Goal: Task Accomplishment & Management: Manage account settings

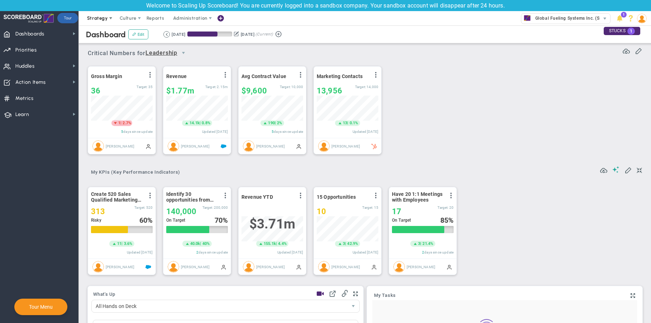
click at [99, 18] on span "Strategy" at bounding box center [97, 17] width 21 height 5
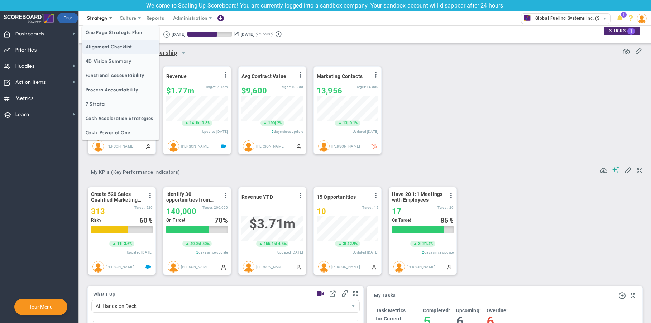
click at [119, 49] on span "Alignment Checklist" at bounding box center [120, 47] width 77 height 14
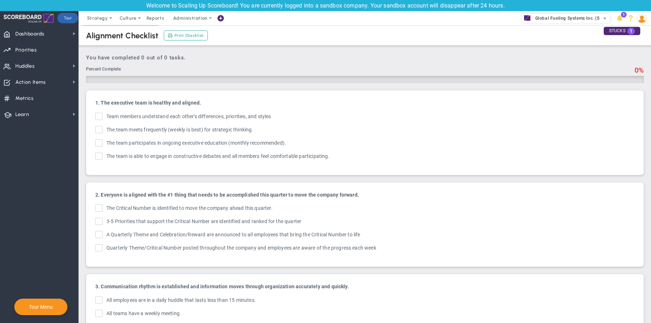
checkbox input "true"
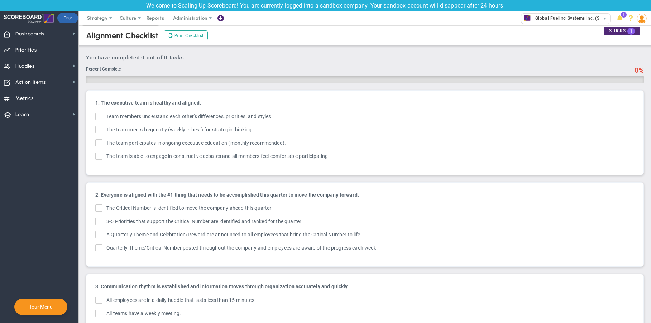
checkbox input "true"
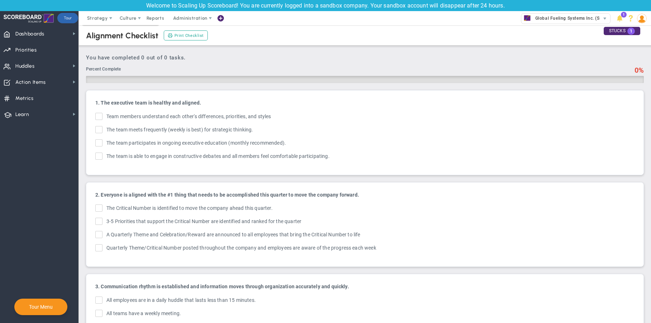
checkbox input "true"
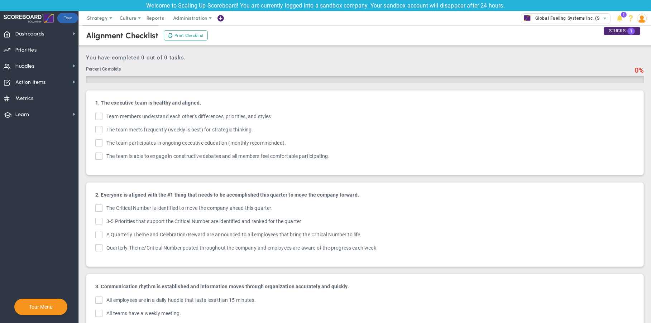
checkbox input "true"
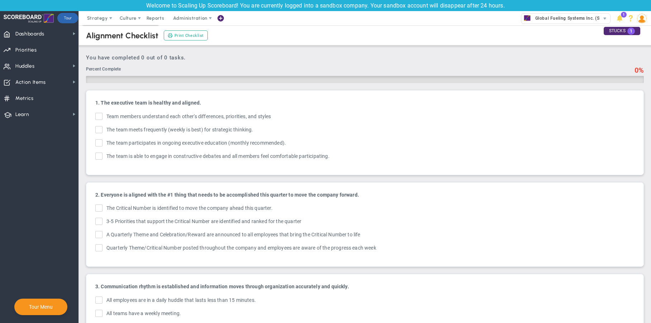
checkbox input "true"
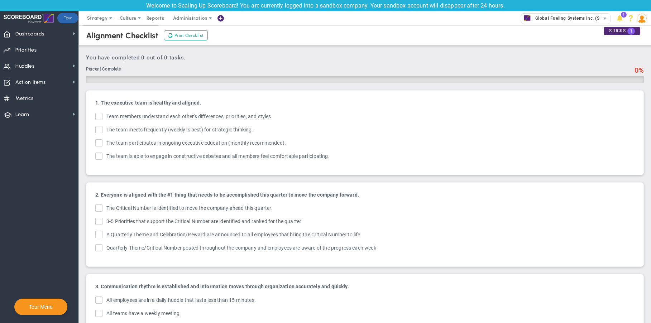
checkbox input "true"
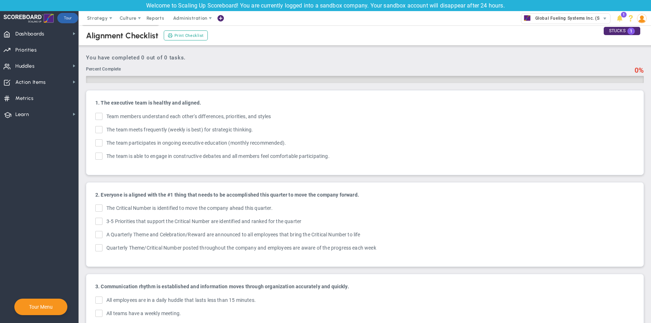
checkbox input "true"
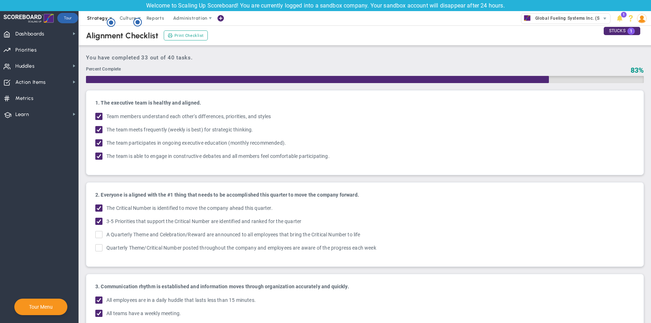
drag, startPoint x: 577, startPoint y: 44, endPoint x: 98, endPoint y: 18, distance: 478.8
click at [98, 18] on span "Strategy" at bounding box center [97, 17] width 21 height 5
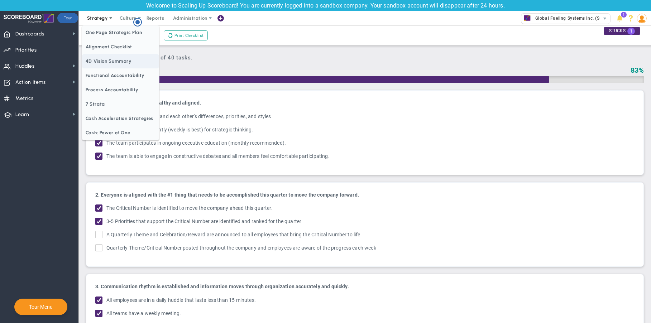
click at [105, 61] on span "4D Vision Summary" at bounding box center [120, 61] width 77 height 14
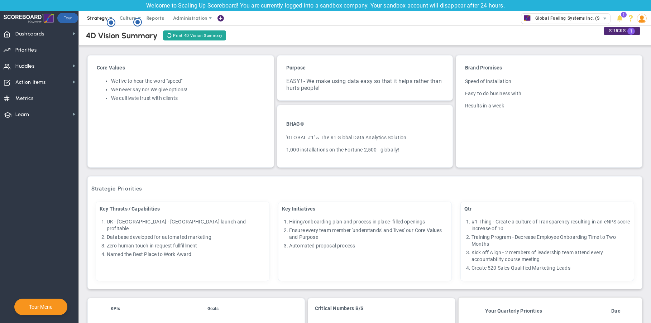
click at [99, 19] on span "Strategy" at bounding box center [97, 17] width 21 height 5
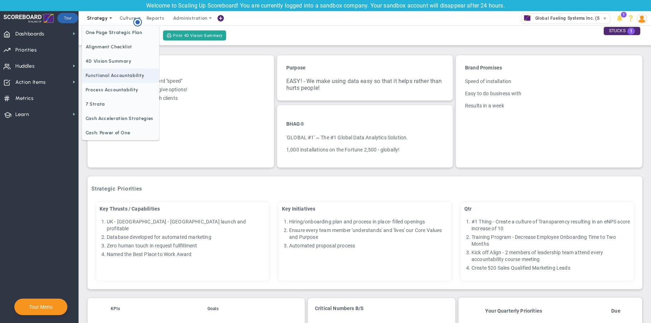
click at [111, 78] on span "Functional Accountability" at bounding box center [120, 75] width 77 height 14
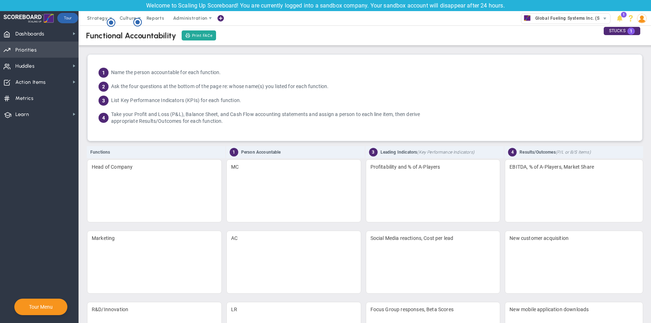
click at [25, 53] on span "Priorities" at bounding box center [25, 50] width 21 height 15
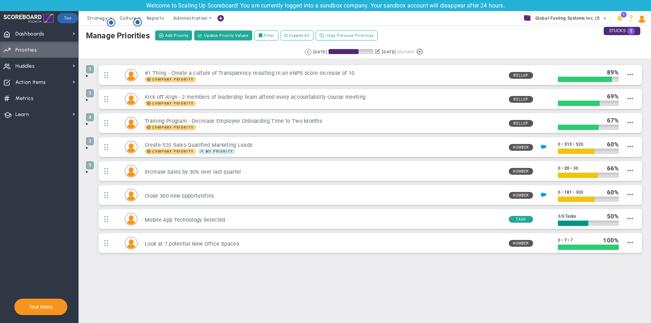
click at [86, 75] on span at bounding box center [87, 76] width 6 height 6
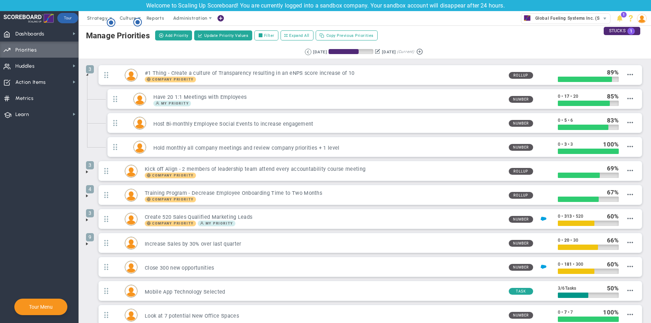
click at [87, 75] on span at bounding box center [87, 75] width 6 height 6
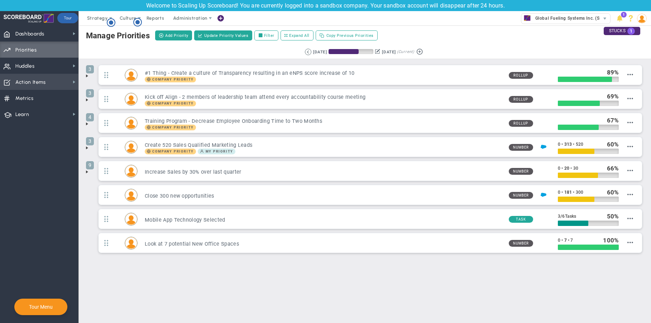
click at [38, 83] on span "Action Items" at bounding box center [30, 82] width 30 height 15
click at [94, 49] on div "Retrieving period... [DATE] [DATE] (Current)" at bounding box center [365, 52] width 586 height 14
click at [87, 171] on span at bounding box center [87, 172] width 6 height 6
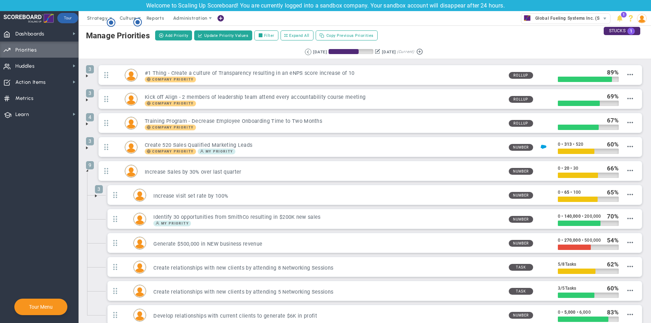
click at [95, 197] on span at bounding box center [96, 196] width 6 height 6
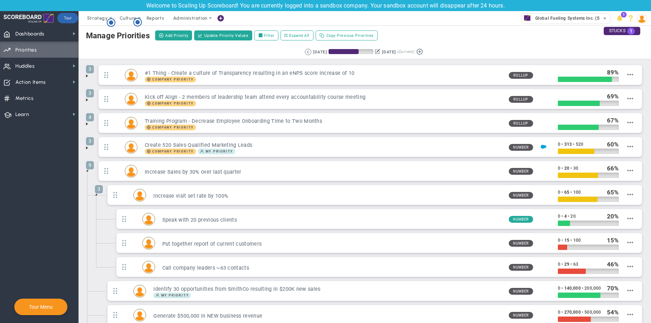
click at [95, 197] on span at bounding box center [96, 195] width 6 height 6
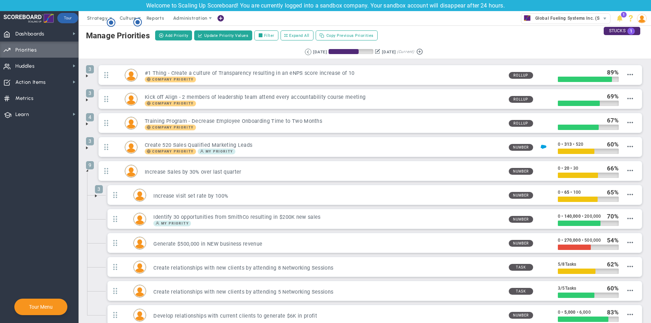
click at [88, 170] on span at bounding box center [87, 171] width 6 height 6
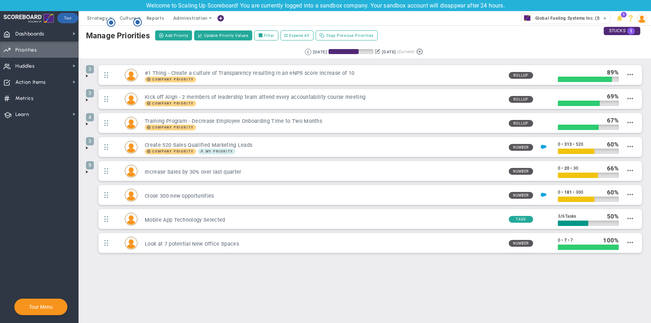
click at [88, 170] on span at bounding box center [87, 172] width 6 height 6
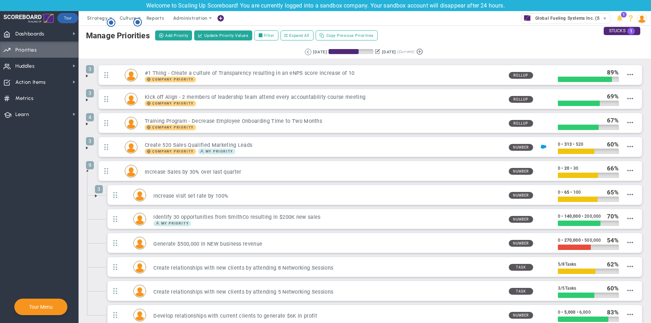
click at [86, 170] on span at bounding box center [87, 171] width 6 height 6
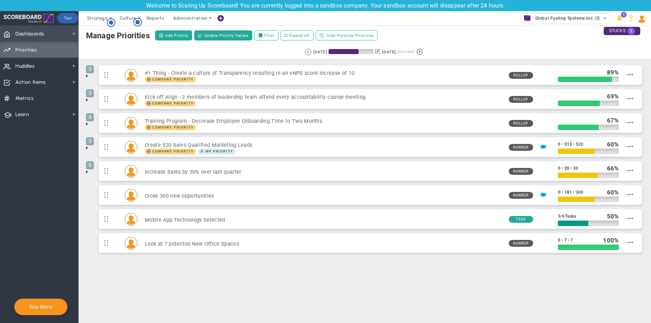
click at [55, 34] on span "Dashboards Dashboards" at bounding box center [39, 33] width 78 height 16
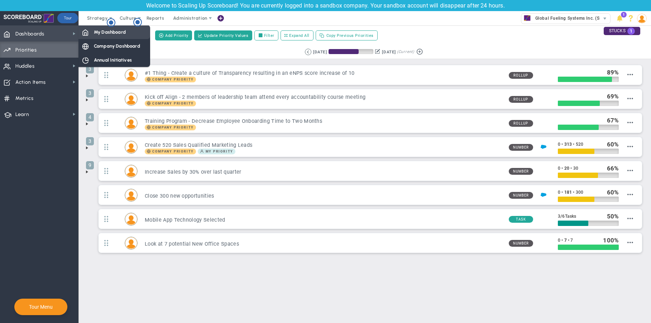
click at [109, 31] on span "My Dashboard" at bounding box center [110, 32] width 32 height 7
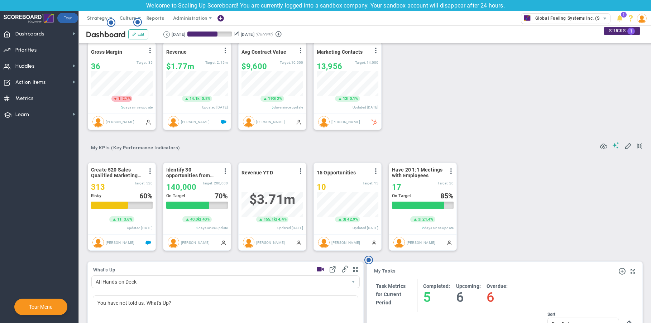
scroll to position [20, 0]
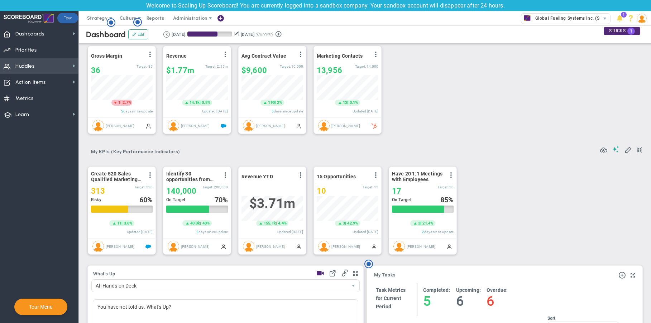
click at [69, 62] on span "Huddles Huddles" at bounding box center [39, 66] width 78 height 16
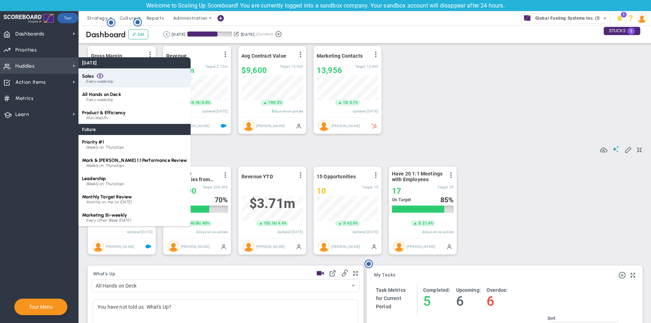
click at [127, 76] on div "Sales Every weekday" at bounding box center [134, 77] width 112 height 19
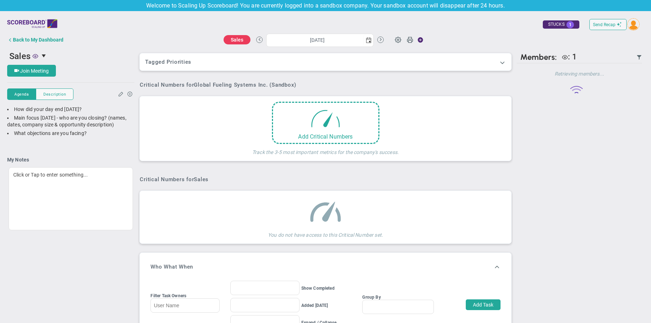
type input "[DATE]"
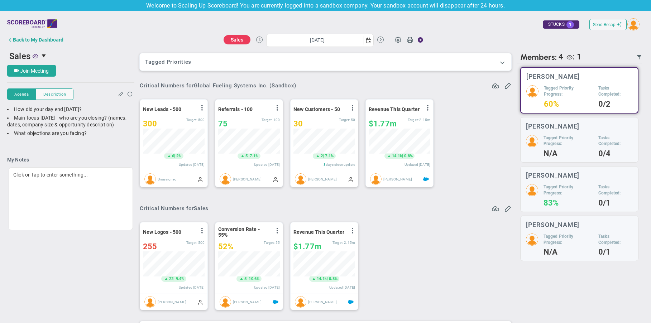
scroll to position [25, 62]
click at [202, 106] on span at bounding box center [202, 108] width 6 height 6
click at [156, 122] on span "Edit" at bounding box center [153, 122] width 8 height 5
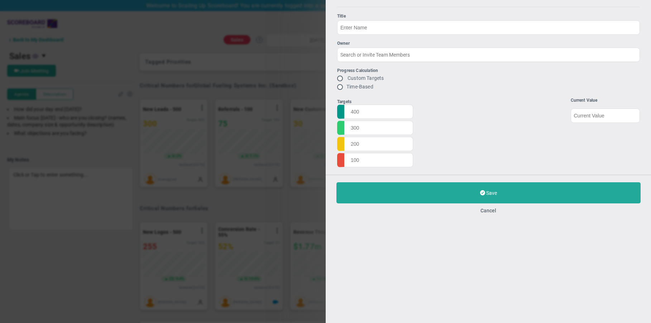
type input "New Leads - 500"
type input "0"
type input "500"
type input "300"
radio input "true"
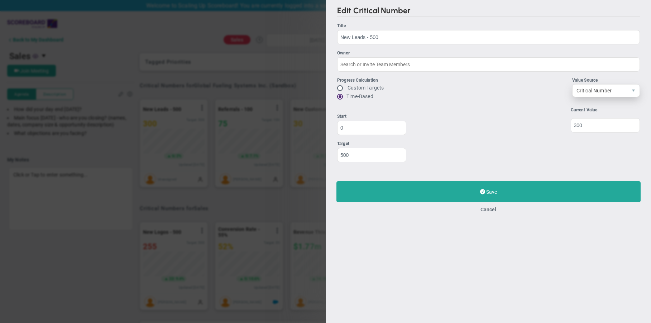
click at [581, 92] on span "Critical Number" at bounding box center [599, 91] width 55 height 12
click at [558, 95] on div "Progress Calculation Custom Targets Time-Based Value Source Local" at bounding box center [488, 89] width 303 height 25
click at [493, 212] on button "Cancel" at bounding box center [488, 210] width 16 height 6
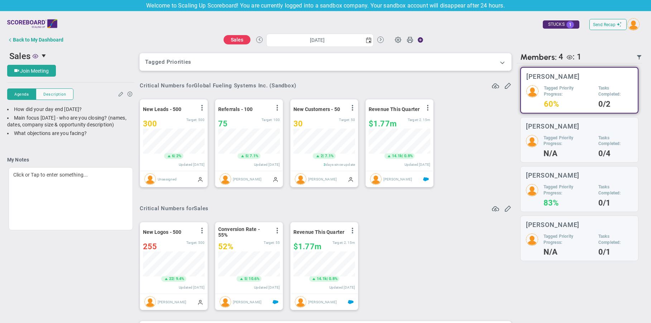
click at [503, 62] on span at bounding box center [502, 62] width 7 height 7
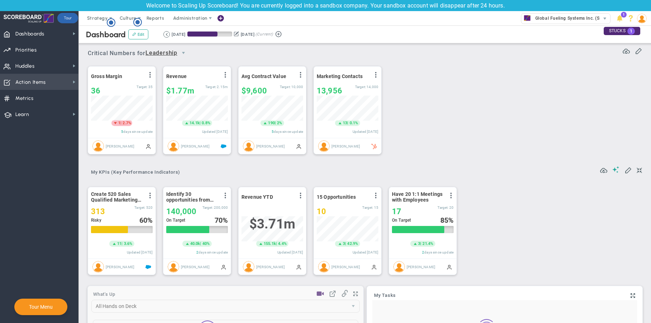
click at [54, 85] on span "Action Items Action Items" at bounding box center [39, 82] width 78 height 16
drag, startPoint x: 37, startPoint y: 82, endPoint x: 62, endPoint y: 81, distance: 24.7
click at [37, 82] on span "Action Items" at bounding box center [30, 82] width 30 height 15
click at [61, 81] on span "Action Items Action Items" at bounding box center [39, 82] width 78 height 16
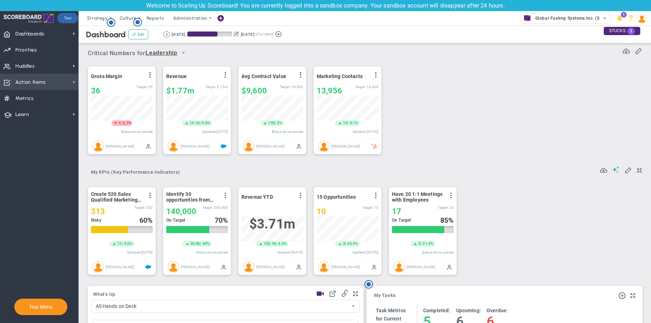
scroll to position [0, 0]
click at [56, 80] on span "Action Items Action Items" at bounding box center [39, 82] width 78 height 16
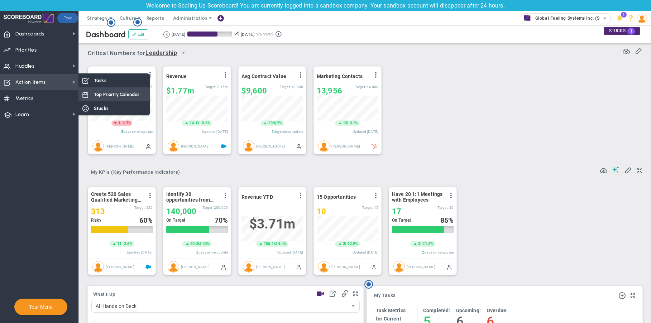
click at [104, 95] on span "Top Priority Calendar" at bounding box center [116, 94] width 45 height 7
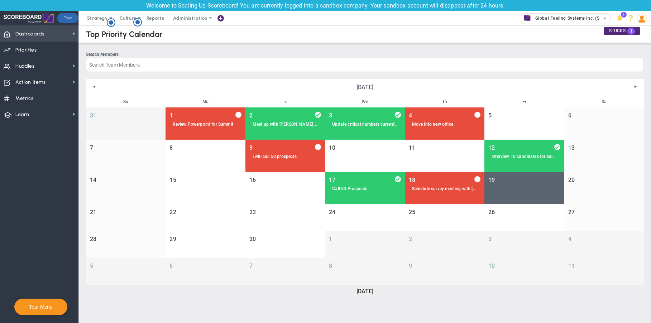
click at [45, 34] on span "Dashboards Dashboards" at bounding box center [39, 33] width 78 height 16
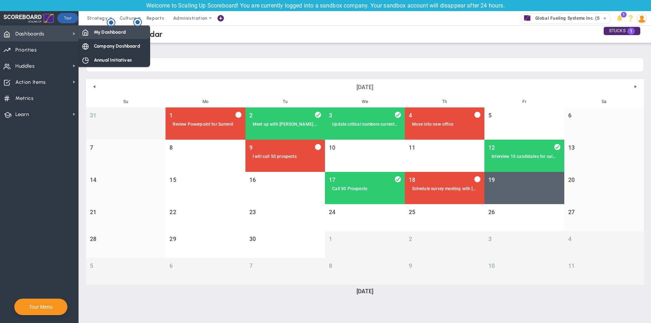
click at [109, 37] on div "My Dashboard" at bounding box center [114, 32] width 72 height 14
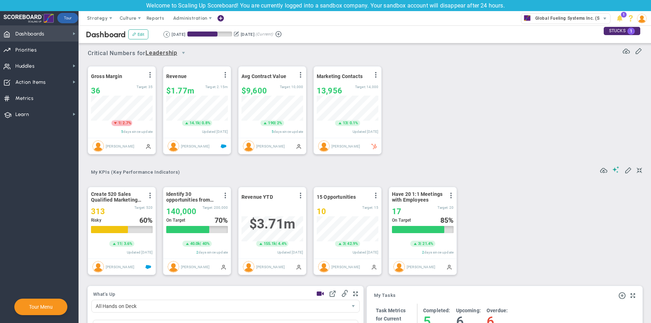
drag, startPoint x: 52, startPoint y: 33, endPoint x: 66, endPoint y: 34, distance: 13.7
click at [52, 33] on span "Dashboards Dashboards" at bounding box center [39, 33] width 78 height 16
click at [66, 34] on span "Dashboards Dashboards" at bounding box center [39, 33] width 78 height 16
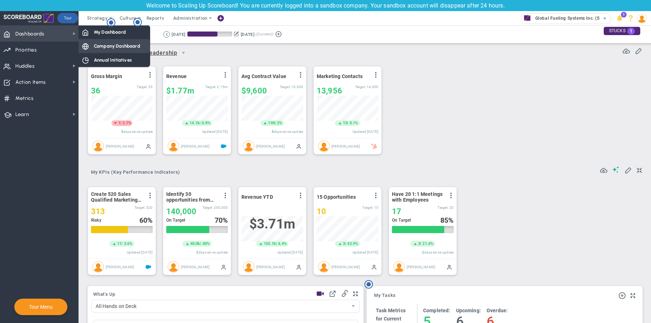
click at [113, 46] on span "Company Dashboard" at bounding box center [117, 46] width 46 height 7
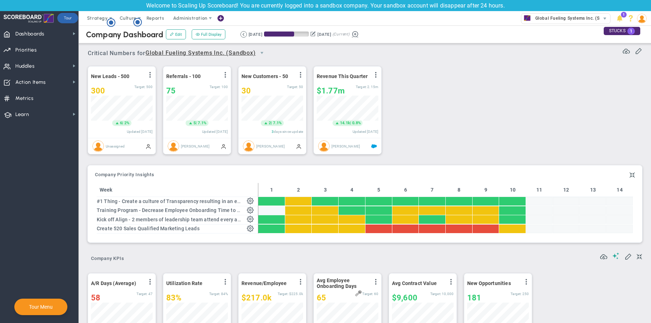
click at [360, 33] on button at bounding box center [355, 33] width 11 height 8
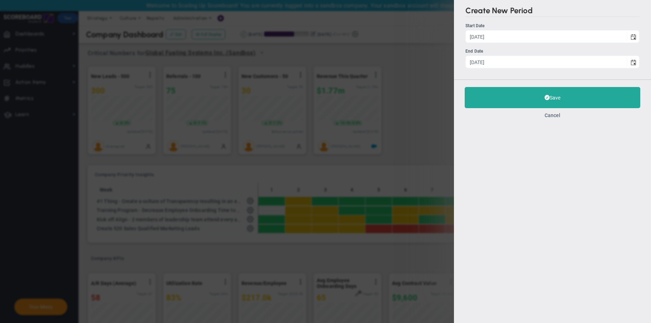
click at [444, 86] on div "Create New Period Start Date [DATE] Start Date [DATE] End Date [DATE] Save" at bounding box center [325, 161] width 651 height 323
click at [558, 116] on button "Cancel" at bounding box center [552, 115] width 16 height 6
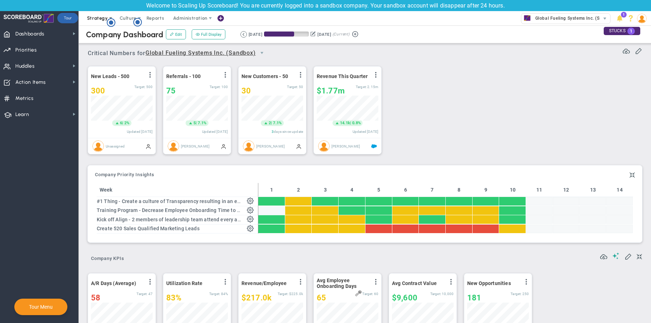
click at [100, 19] on span "Strategy" at bounding box center [97, 17] width 21 height 5
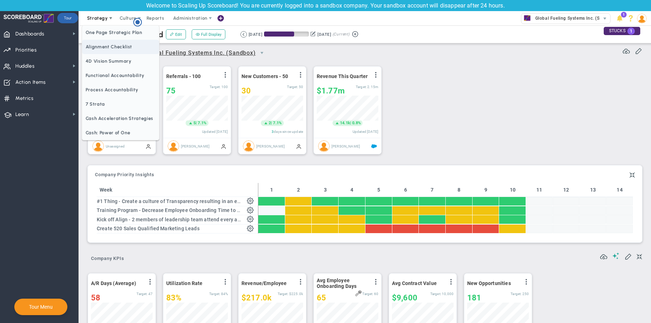
click at [102, 45] on span "Alignment Checklist" at bounding box center [120, 47] width 77 height 14
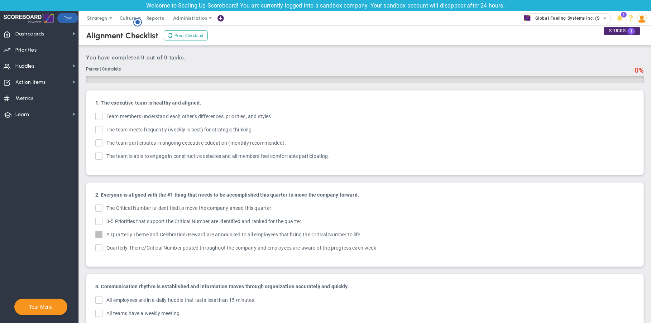
checkbox input "false"
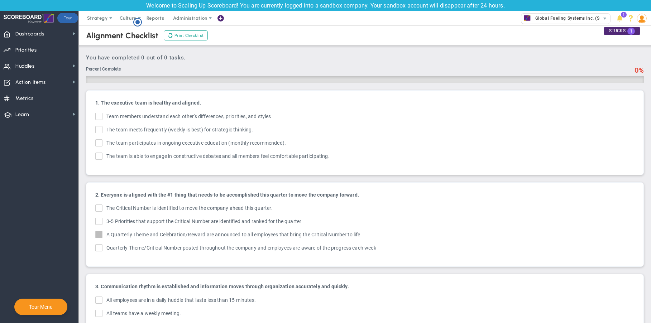
checkbox input "false"
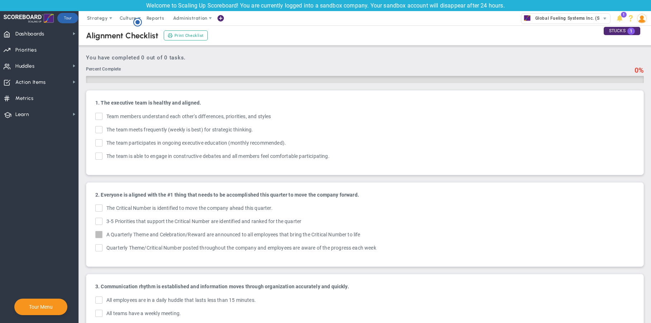
checkbox input "false"
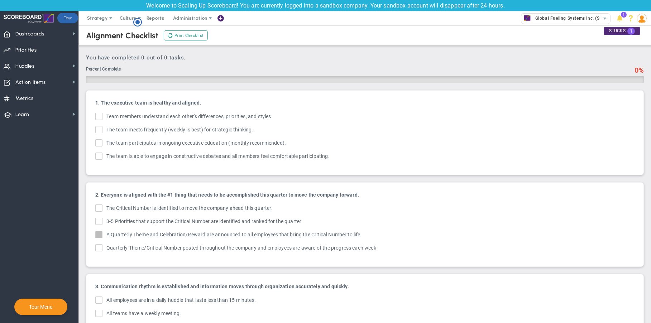
checkbox input "false"
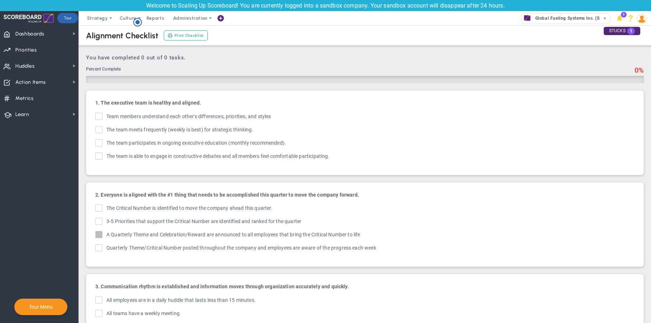
checkbox input "false"
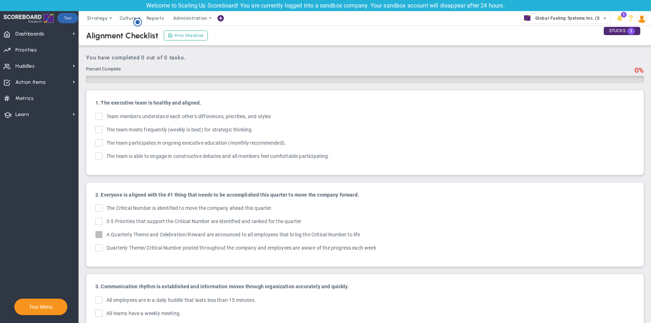
checkbox input "false"
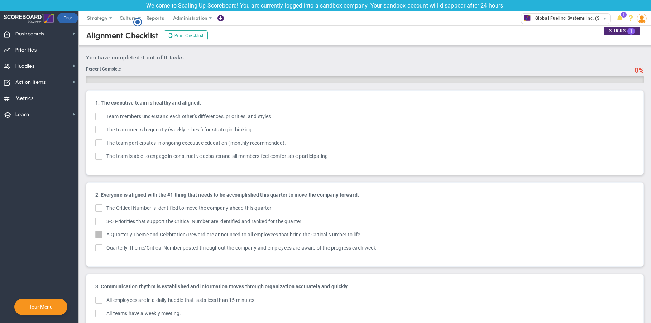
checkbox input "false"
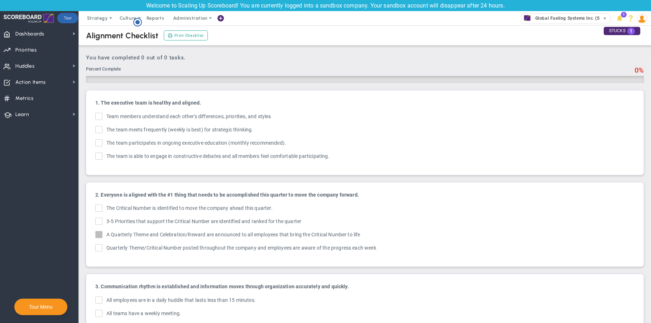
checkbox input "false"
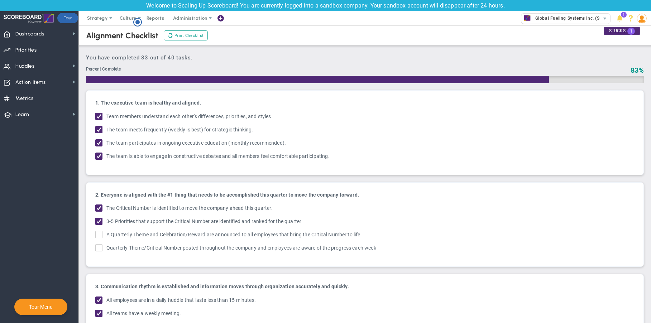
checkbox input "true"
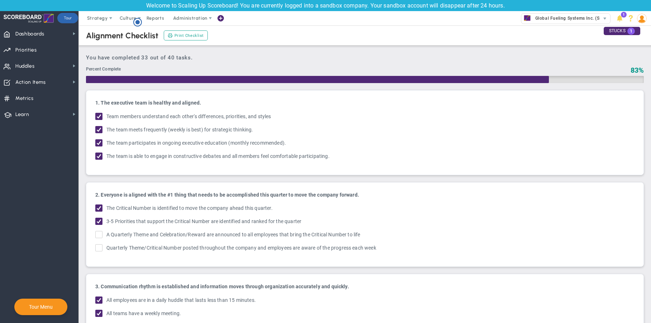
checkbox input "true"
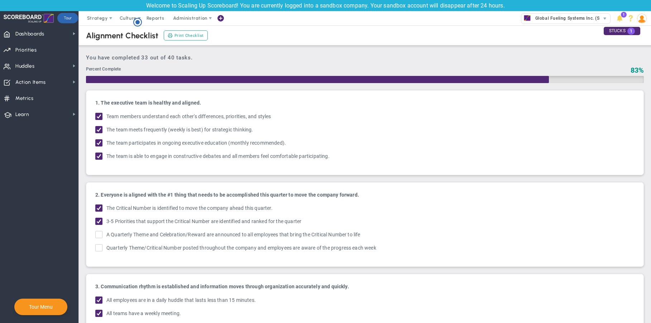
checkbox input "true"
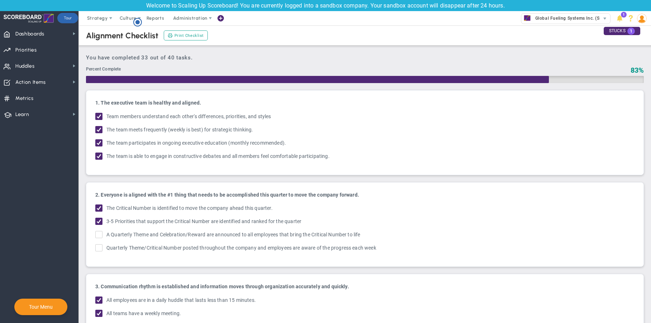
checkbox input "true"
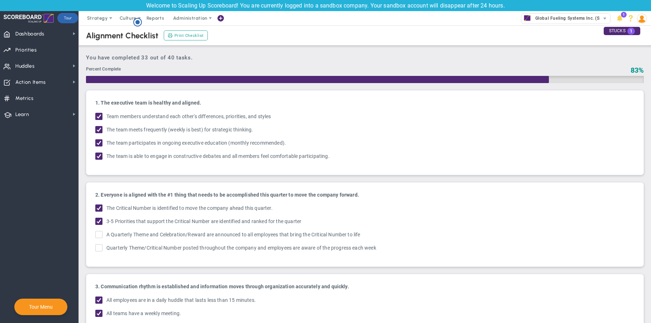
checkbox input "true"
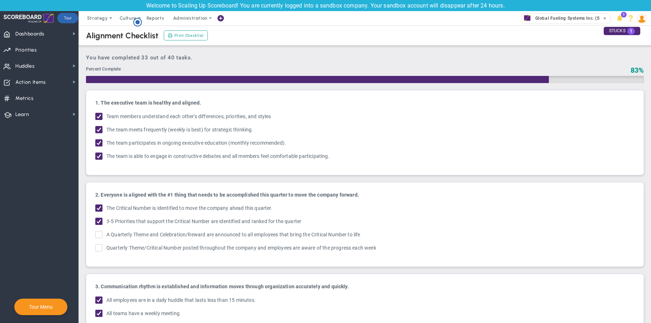
checkbox input "true"
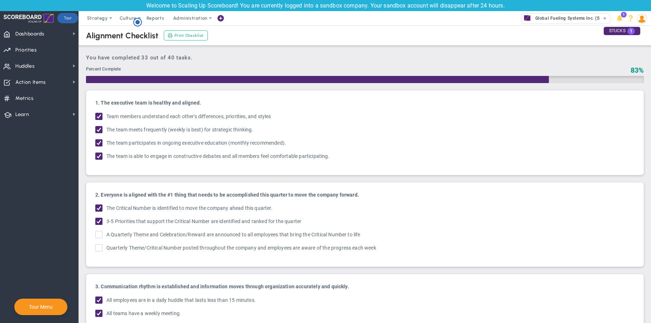
checkbox input "true"
click at [96, 17] on span "Strategy" at bounding box center [97, 17] width 21 height 5
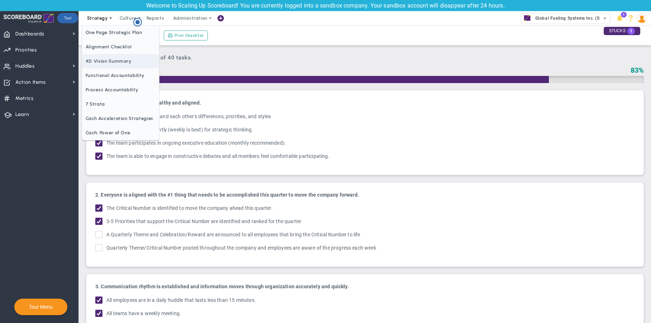
click at [117, 61] on span "4D Vision Summary" at bounding box center [120, 61] width 77 height 14
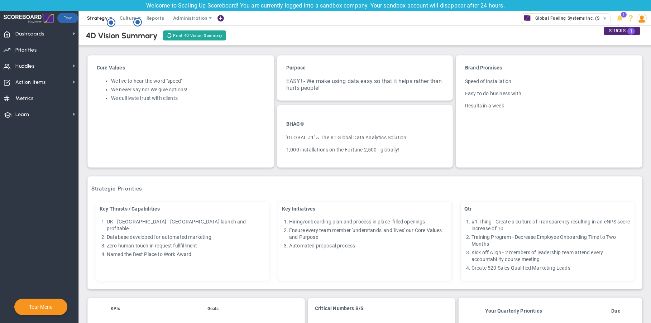
click at [92, 19] on span "Strategy" at bounding box center [97, 17] width 21 height 5
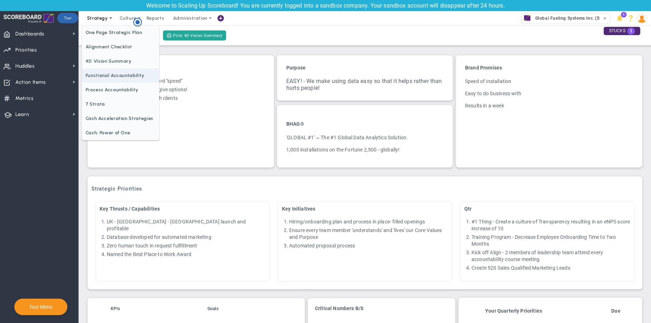
click at [107, 74] on span "Functional Accountability" at bounding box center [120, 75] width 77 height 14
